Goal: Information Seeking & Learning: Learn about a topic

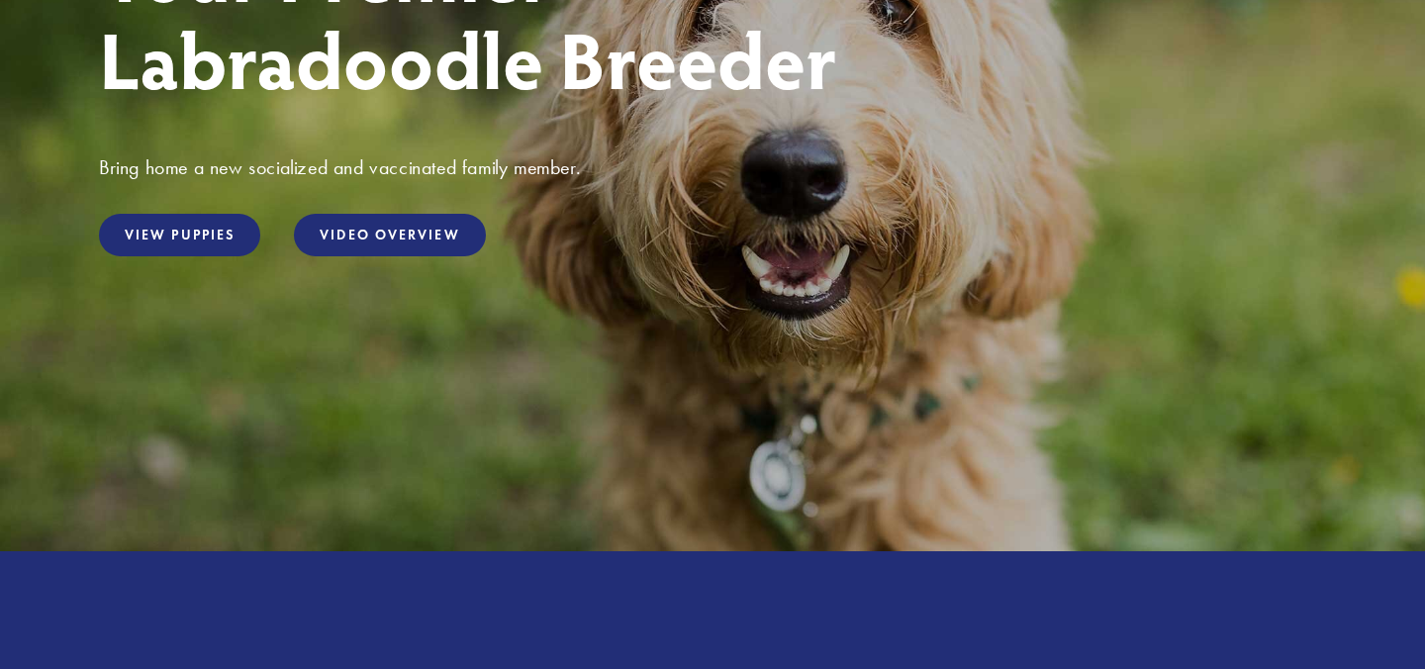
scroll to position [283, 0]
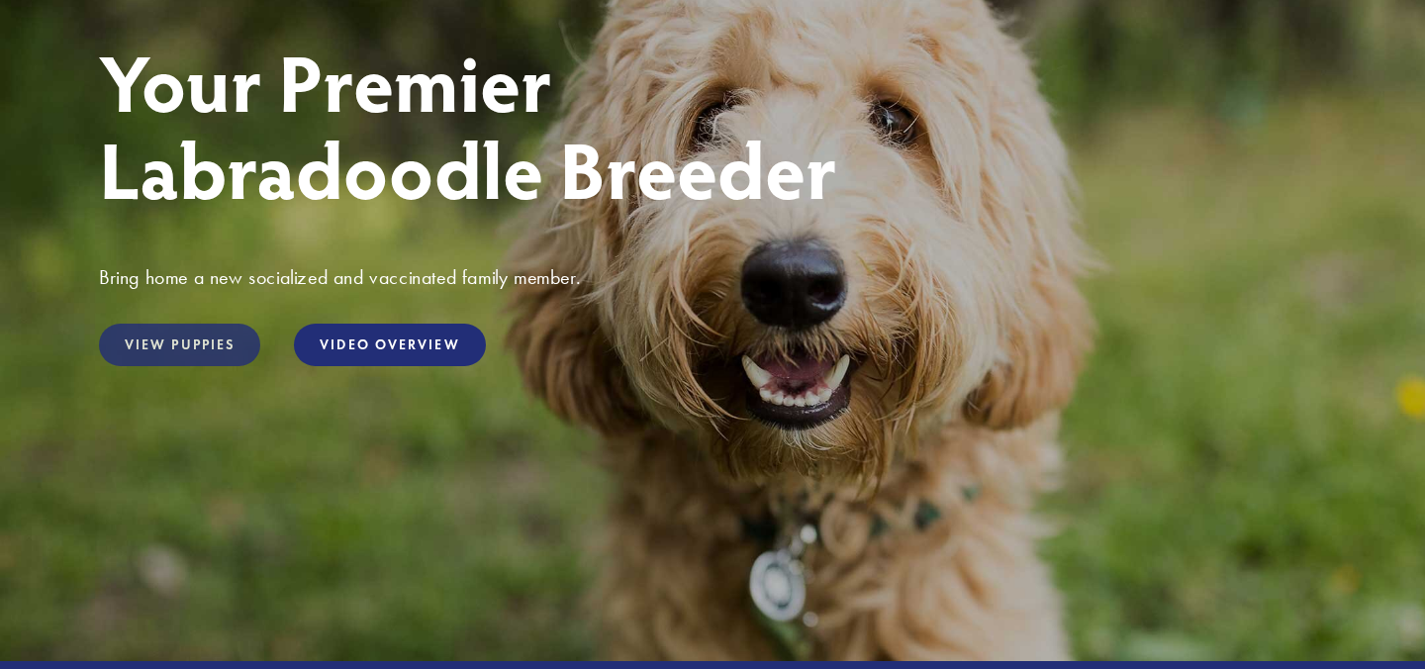
click at [218, 342] on link "View Puppies" at bounding box center [179, 345] width 161 height 43
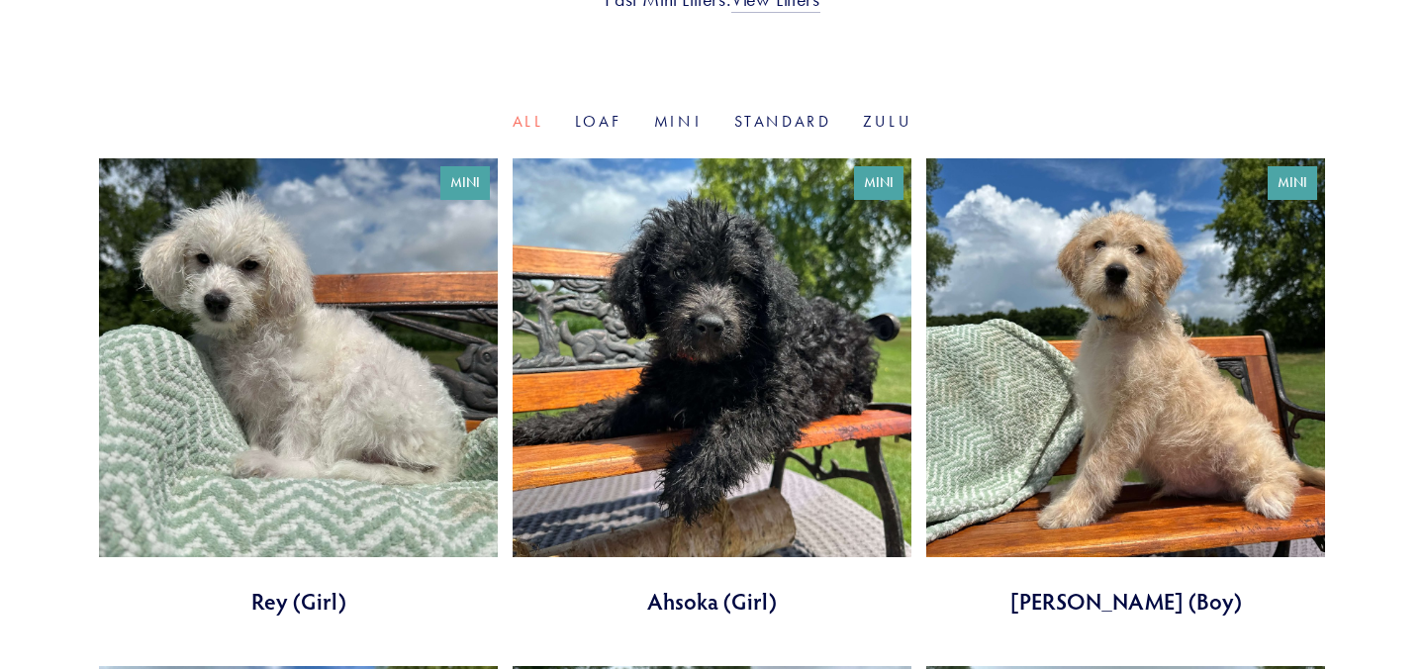
scroll to position [612, 0]
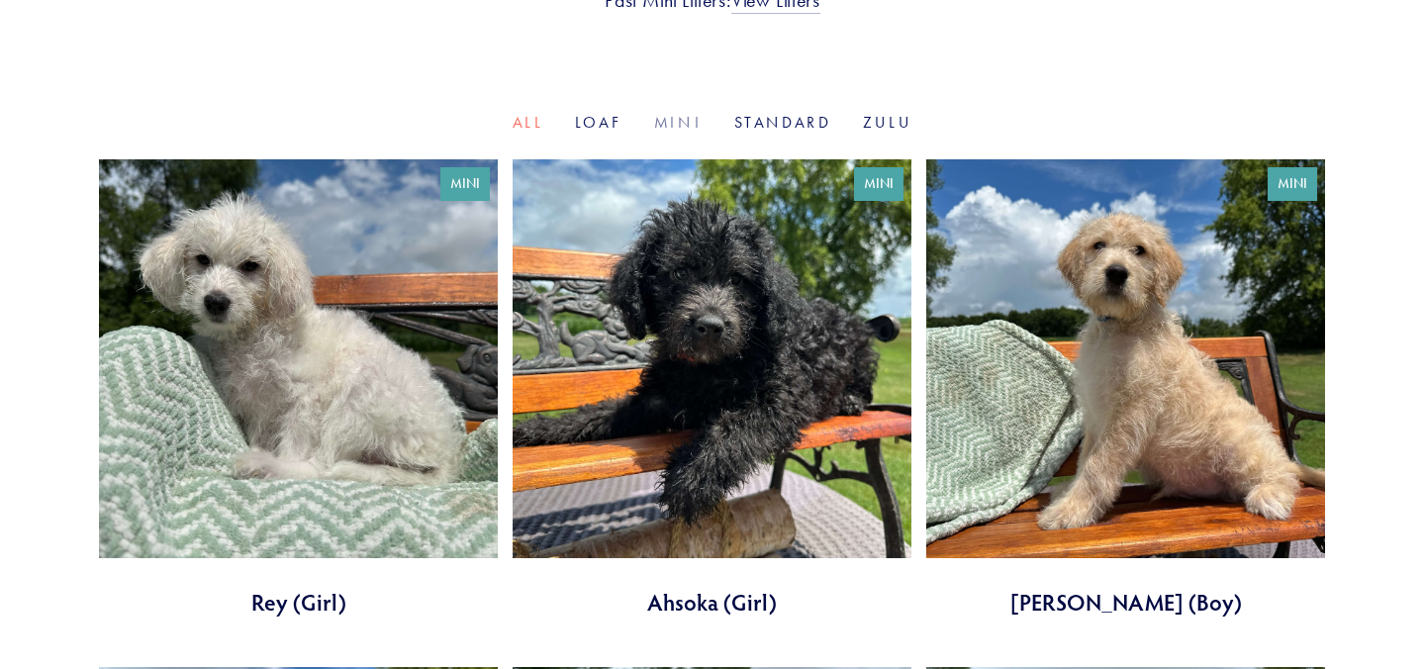
click at [688, 127] on link "Mini" at bounding box center [678, 122] width 49 height 19
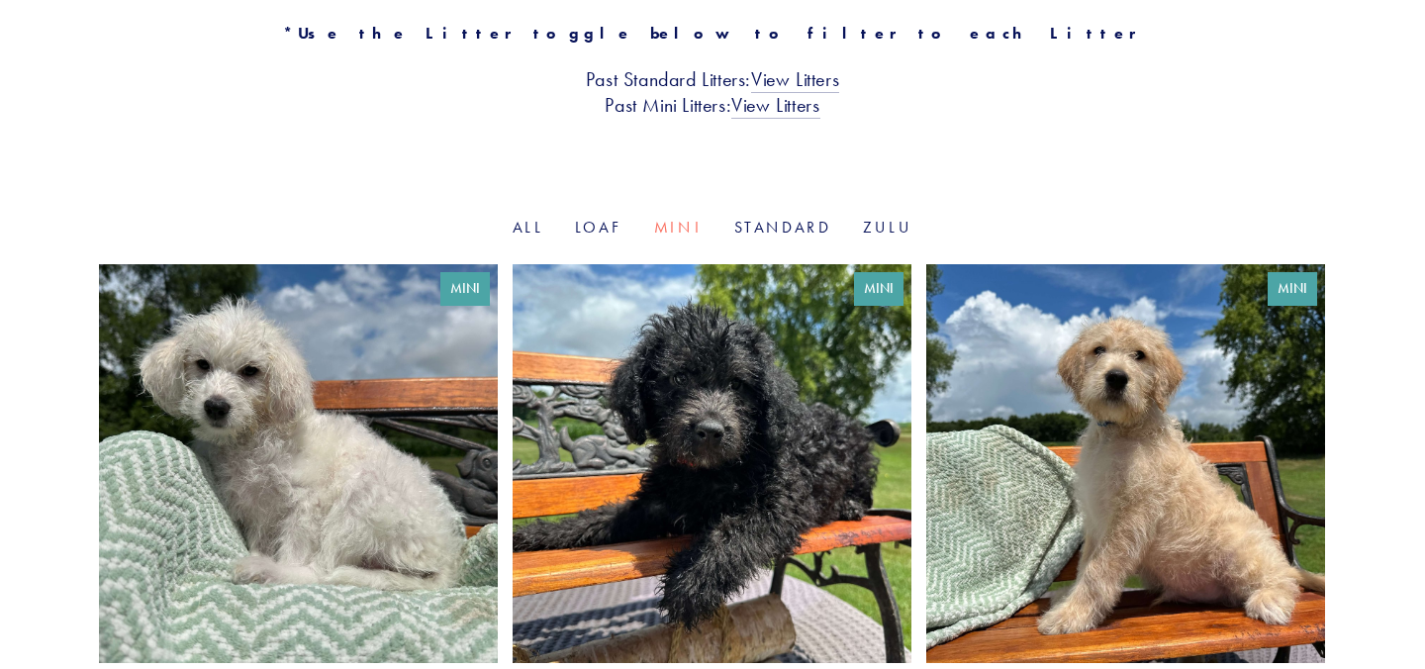
scroll to position [511, 0]
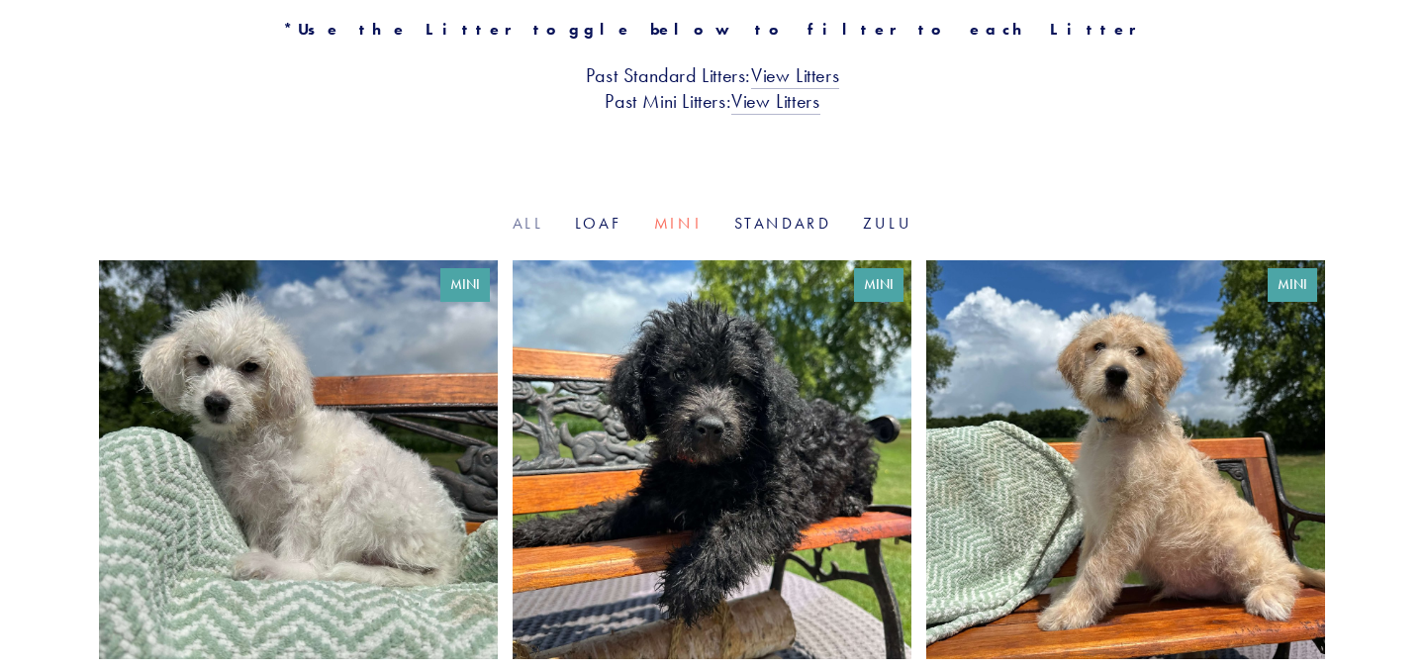
click at [526, 224] on link "All" at bounding box center [528, 223] width 31 height 19
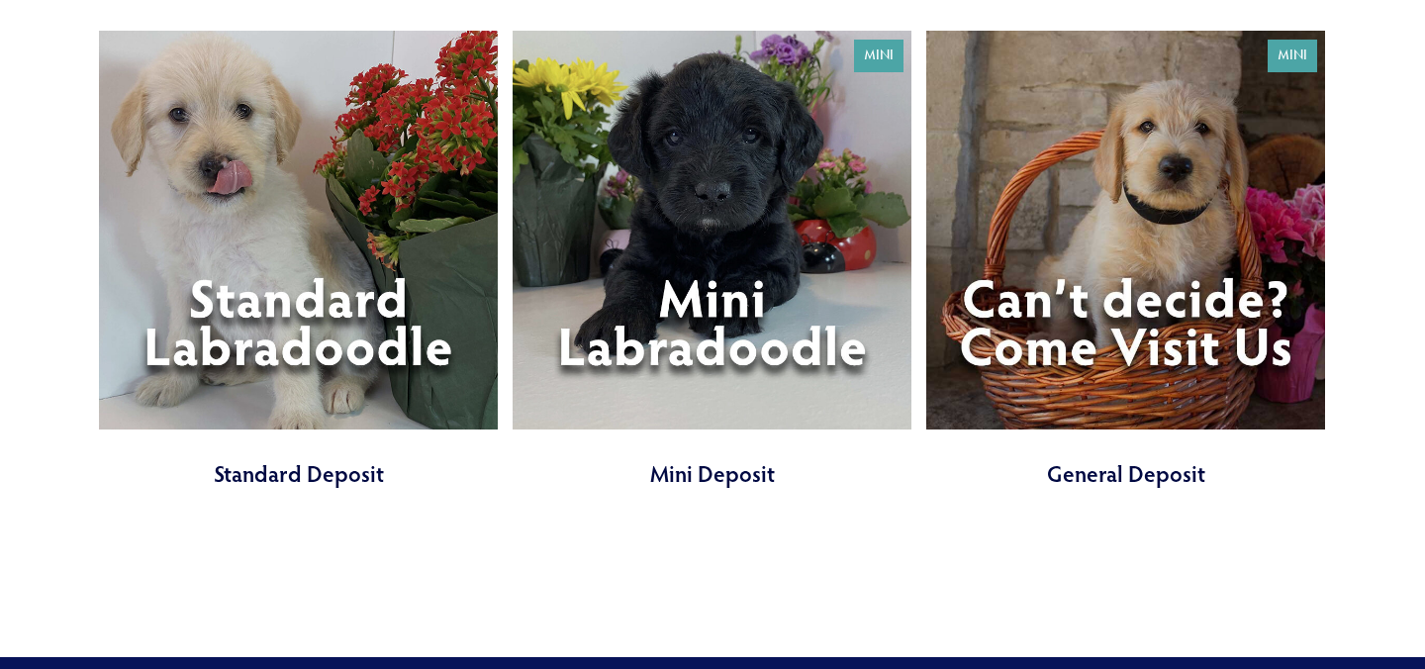
scroll to position [2260, 0]
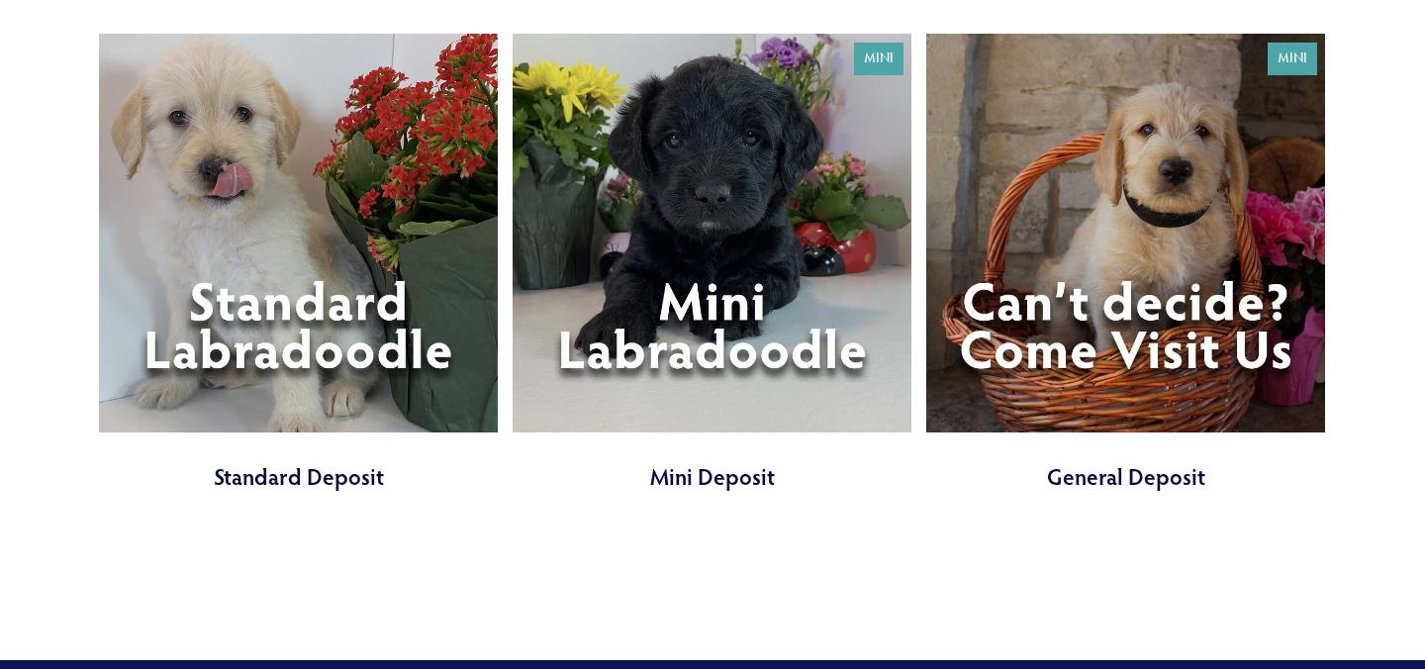
click at [724, 317] on link at bounding box center [712, 263] width 399 height 458
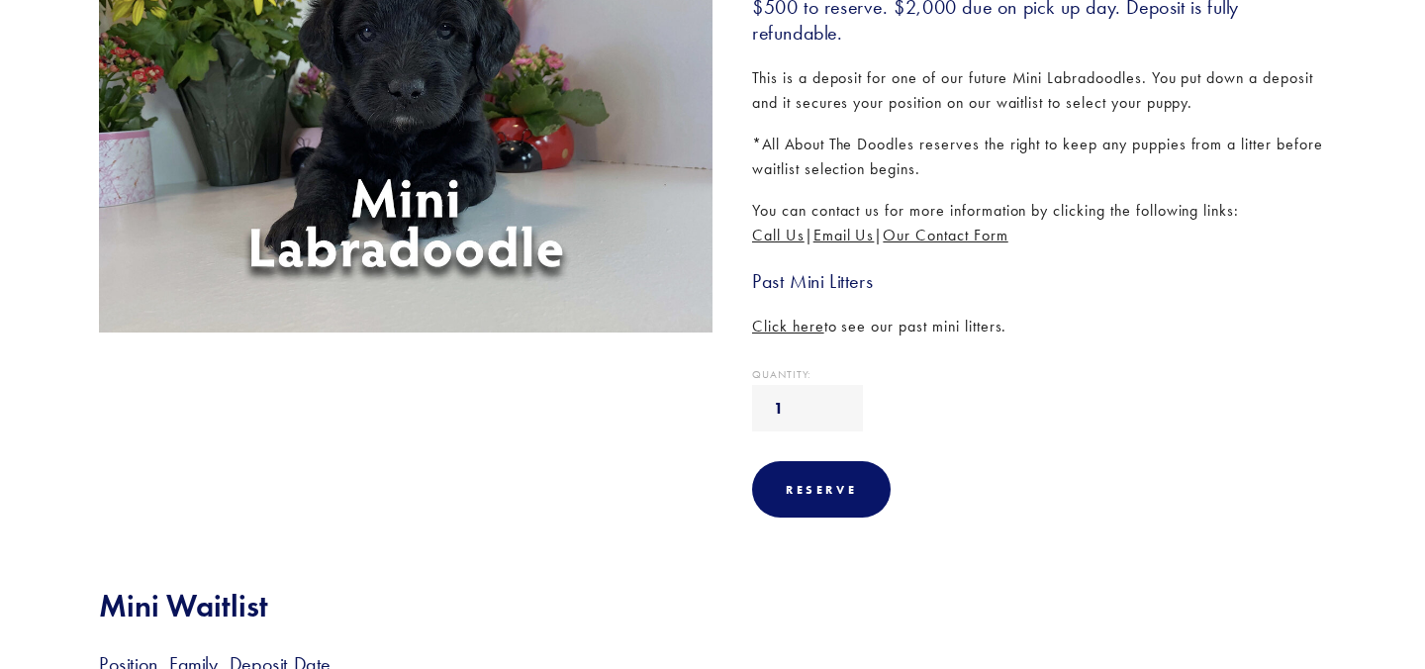
scroll to position [405, 0]
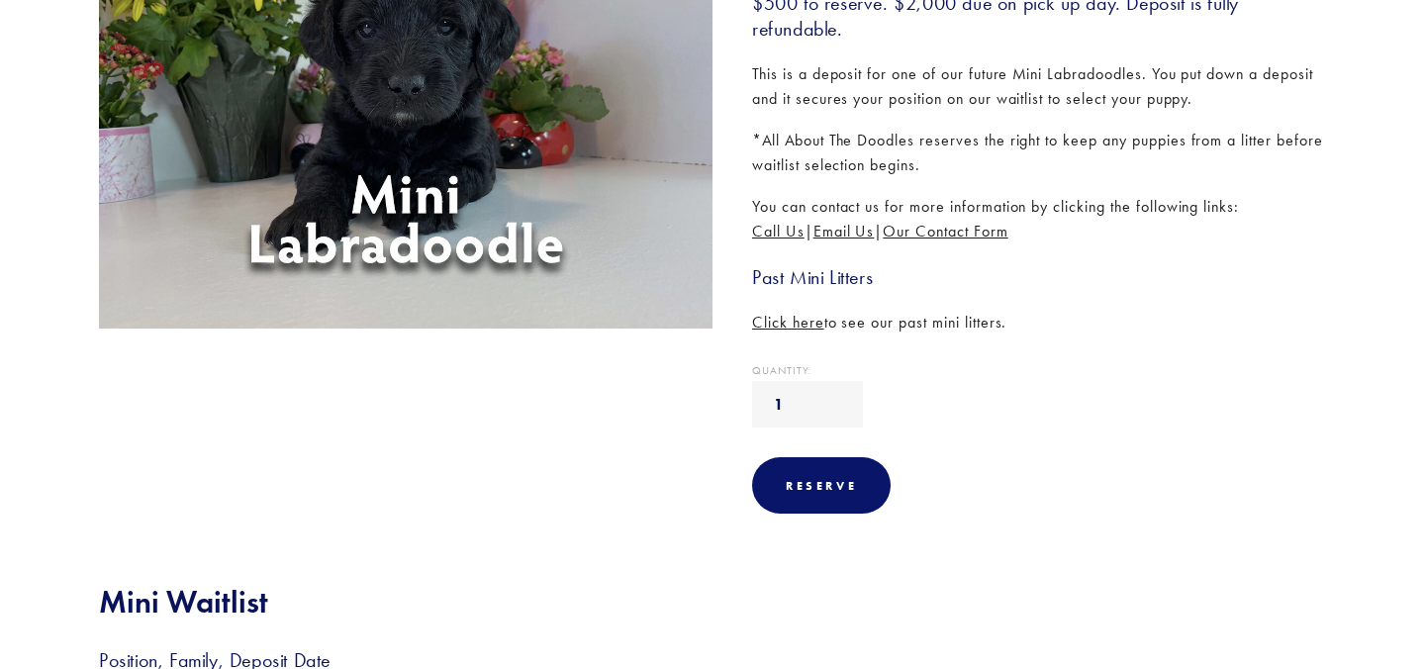
click at [779, 326] on span "Click here" at bounding box center [788, 322] width 72 height 19
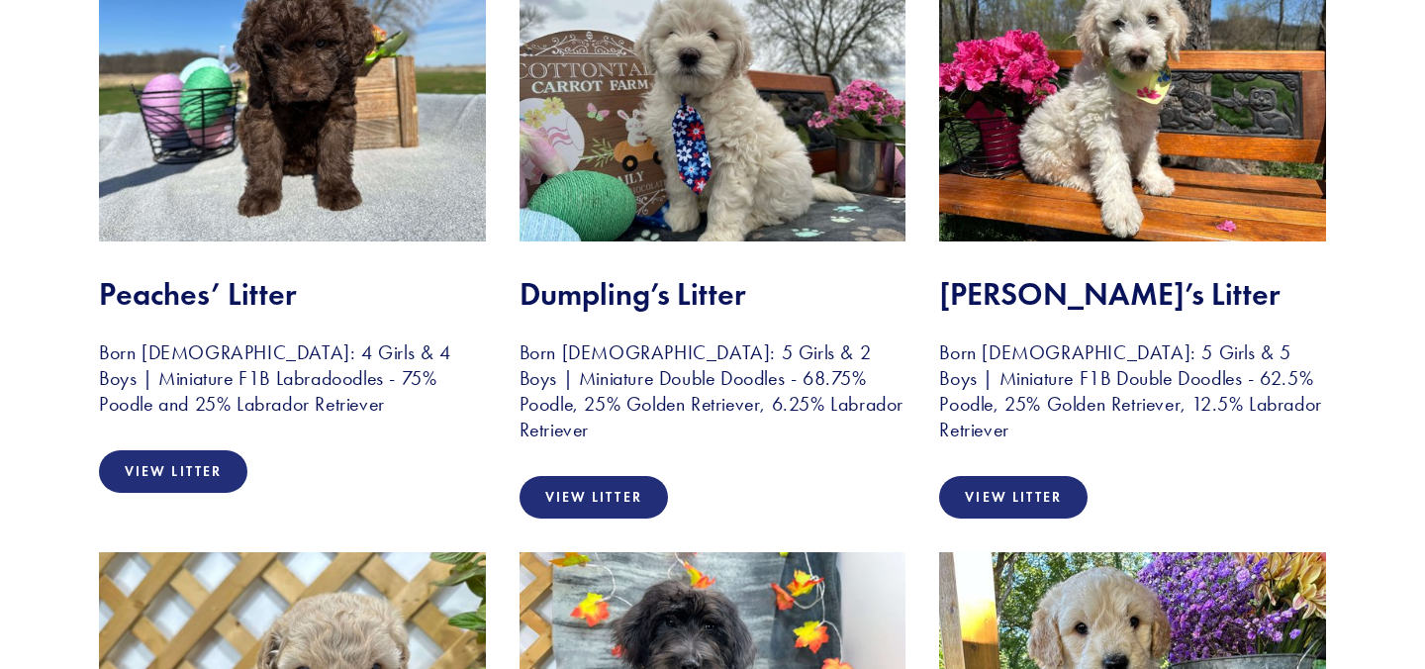
scroll to position [482, 0]
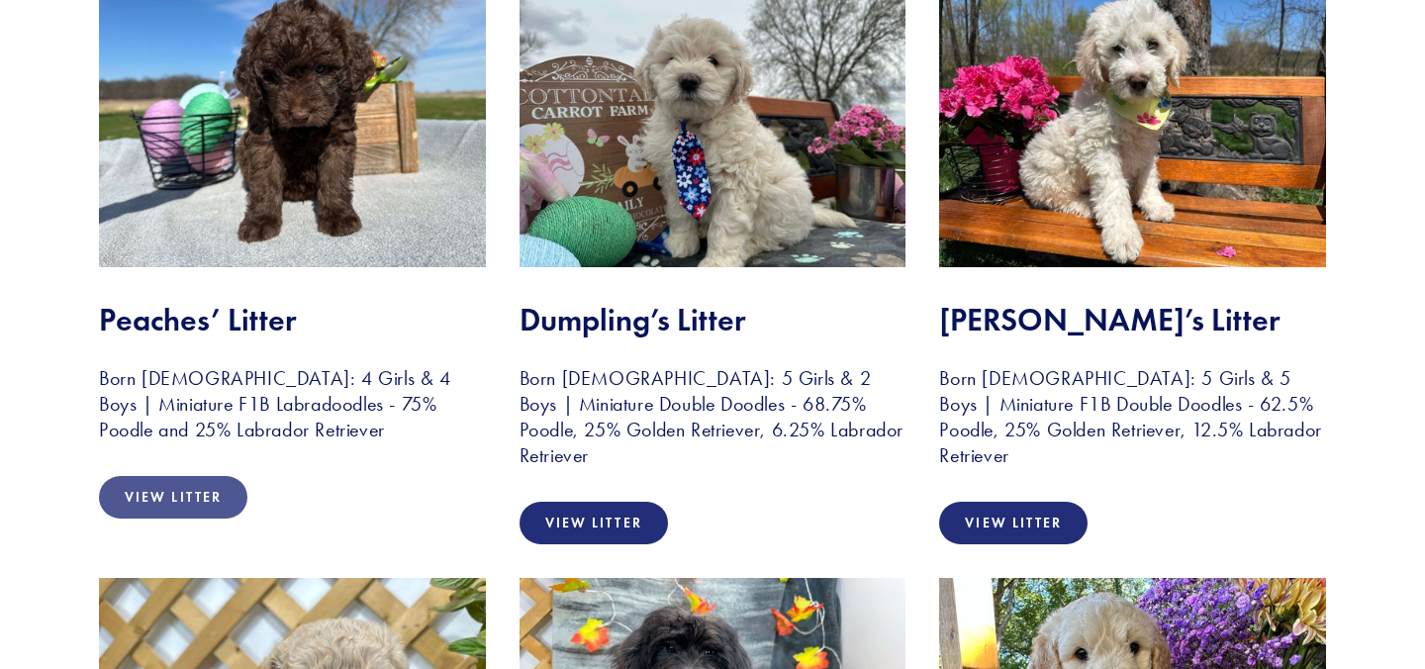
click at [180, 485] on link "View Litter" at bounding box center [173, 497] width 148 height 43
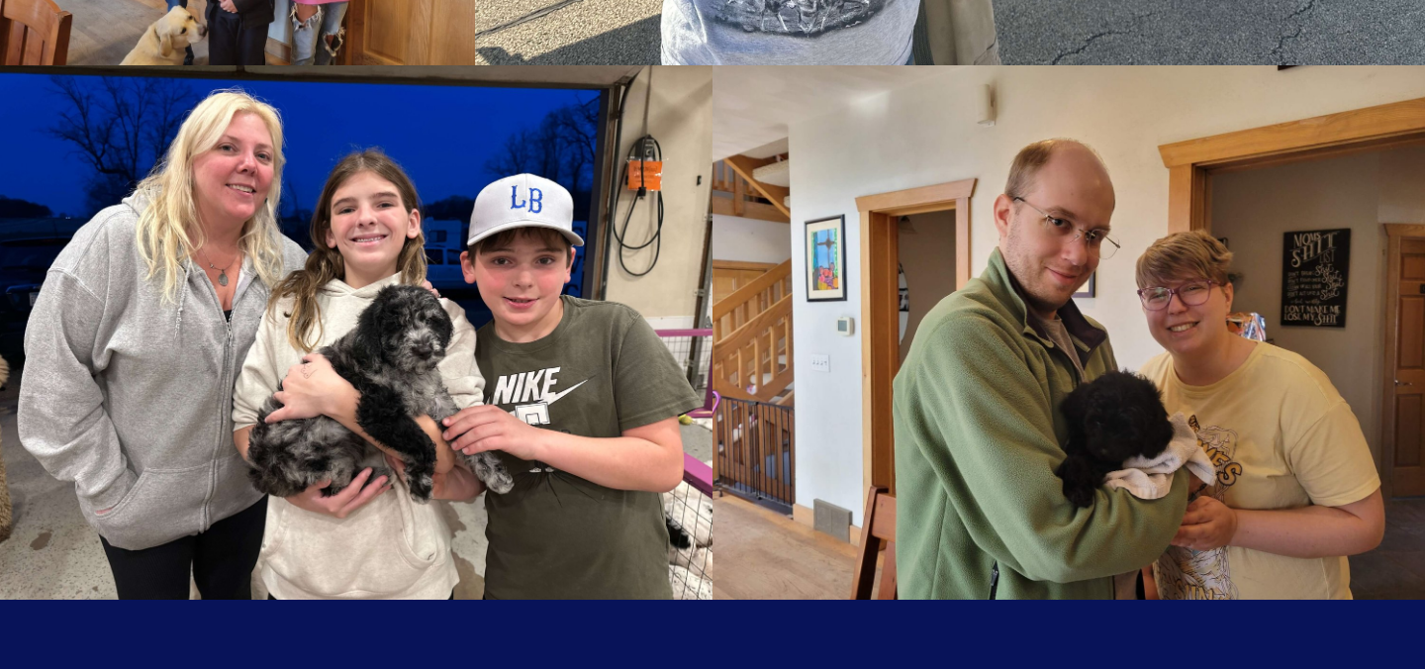
scroll to position [3952, 0]
